Goal: Transaction & Acquisition: Purchase product/service

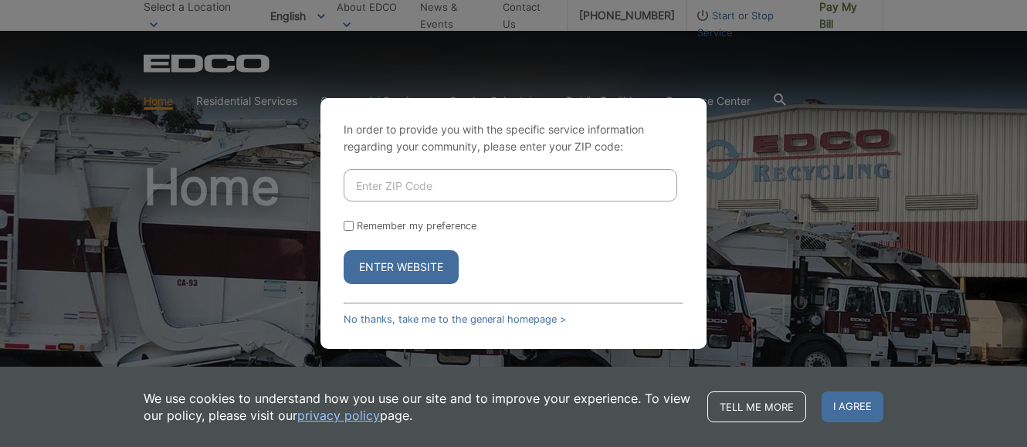
click at [377, 262] on button "Enter Website" at bounding box center [401, 267] width 115 height 34
click at [378, 262] on button "Enter Website" at bounding box center [401, 267] width 115 height 34
click at [385, 180] on input "Enter ZIP Code" at bounding box center [510, 185] width 333 height 32
type input "92069"
drag, startPoint x: 347, startPoint y: 226, endPoint x: 350, endPoint y: 234, distance: 8.3
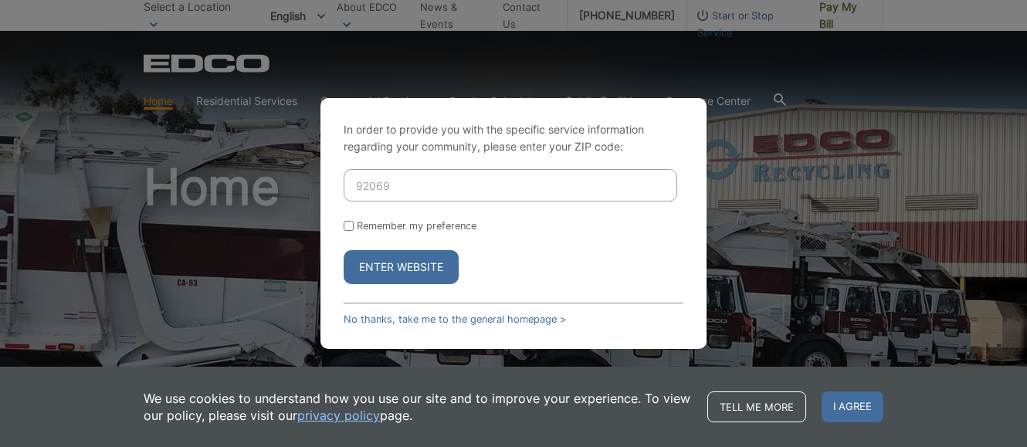
click at [347, 227] on input "Remember my preference" at bounding box center [349, 226] width 10 height 10
checkbox input "true"
click at [372, 265] on button "Enter Website" at bounding box center [401, 267] width 115 height 34
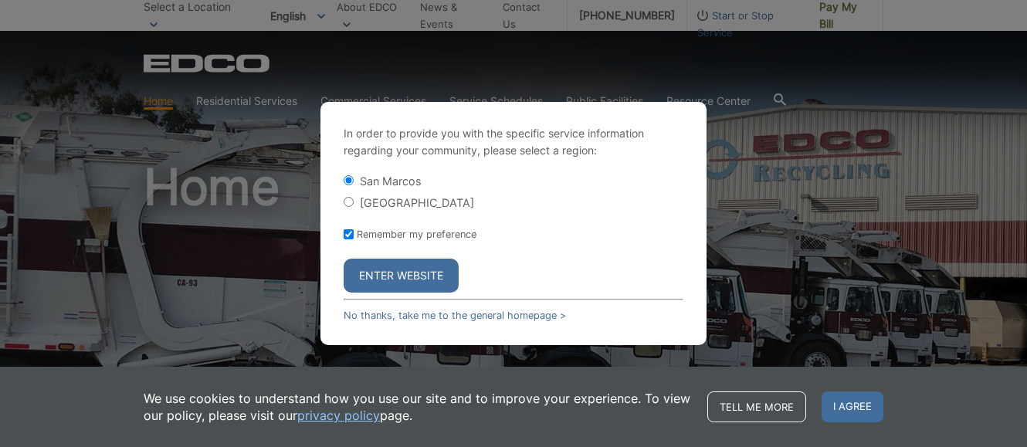
click at [385, 273] on button "Enter Website" at bounding box center [401, 276] width 115 height 34
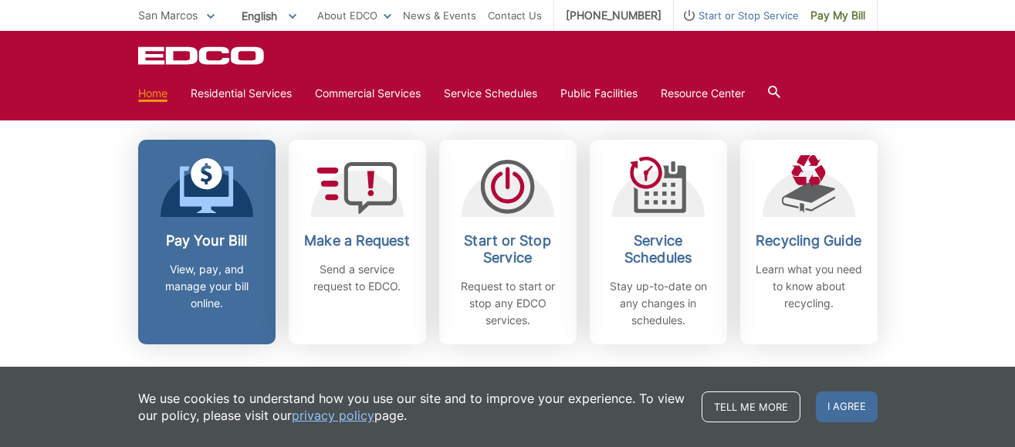
scroll to position [386, 0]
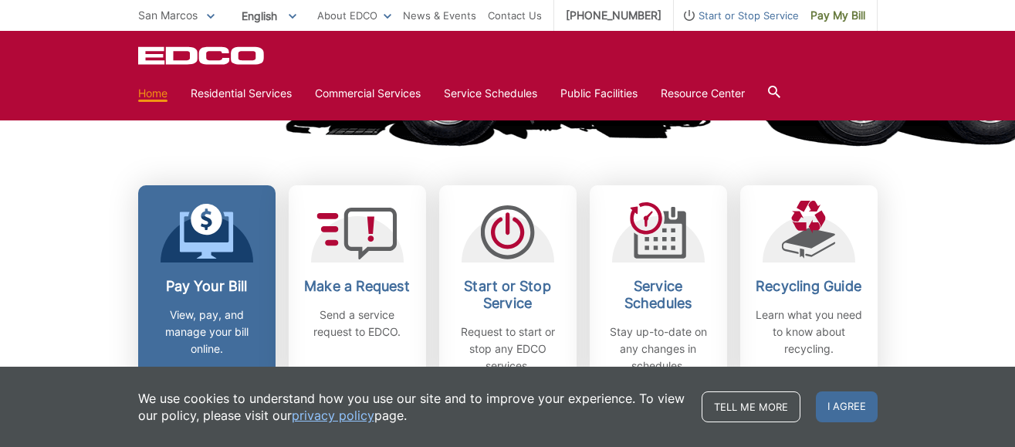
click at [222, 287] on h2 "Pay Your Bill" at bounding box center [207, 286] width 114 height 17
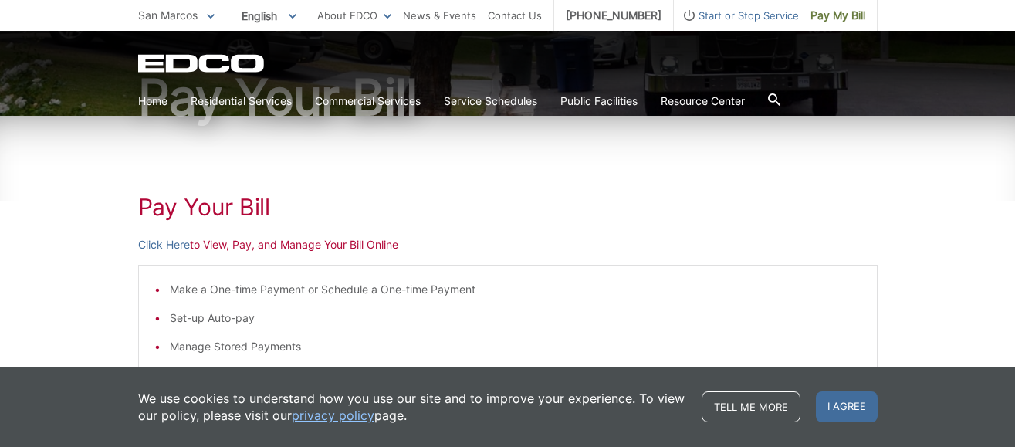
scroll to position [154, 0]
